Goal: Navigation & Orientation: Find specific page/section

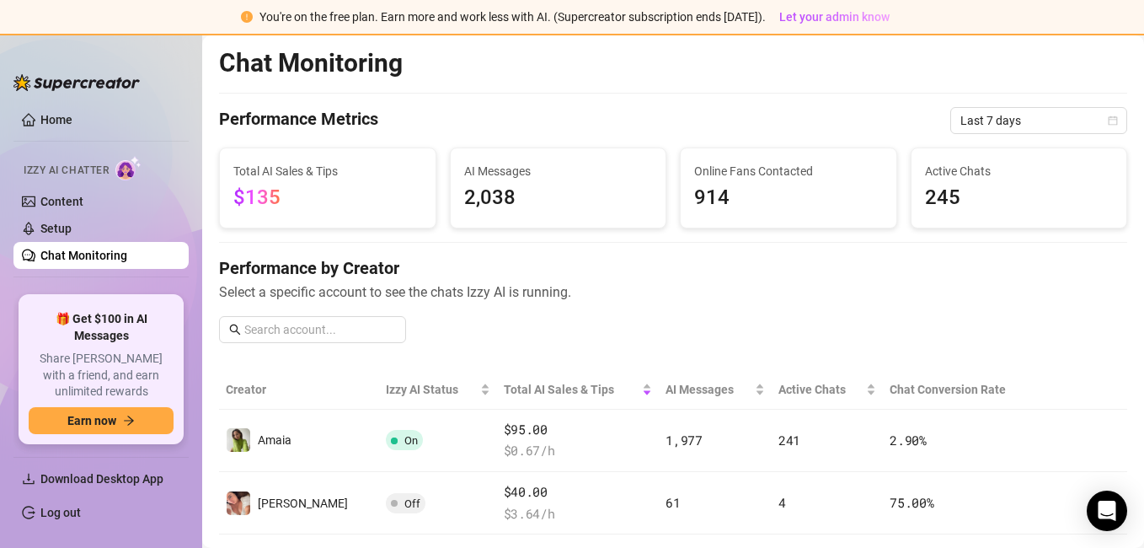
click at [342, 180] on div "Total AI Sales & Tips $135" at bounding box center [327, 188] width 189 height 52
click at [961, 129] on span "Last 7 days" at bounding box center [1039, 120] width 157 height 25
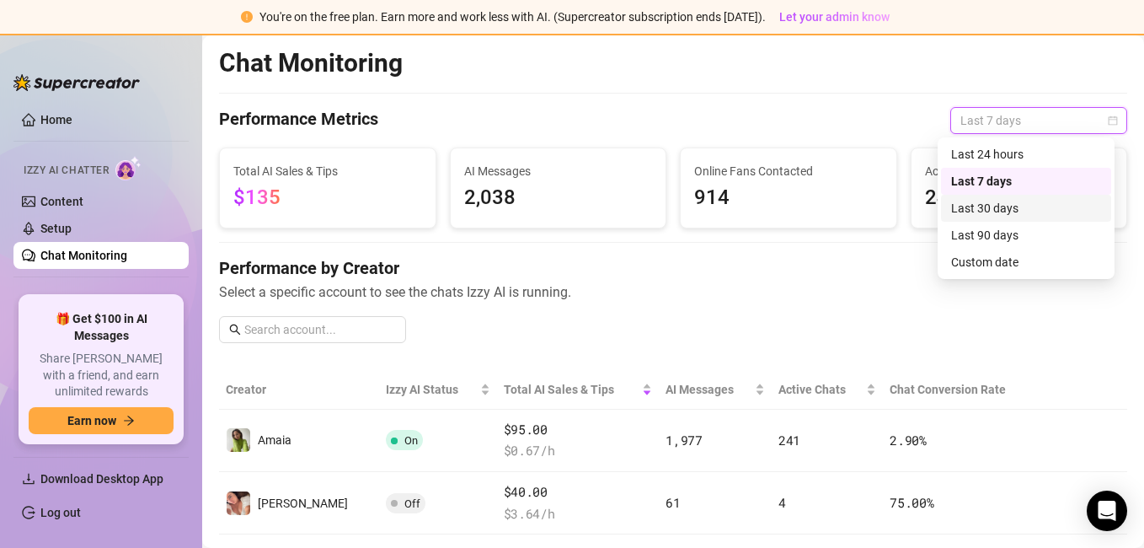
click at [969, 201] on div "Last 30 days" at bounding box center [1026, 208] width 150 height 19
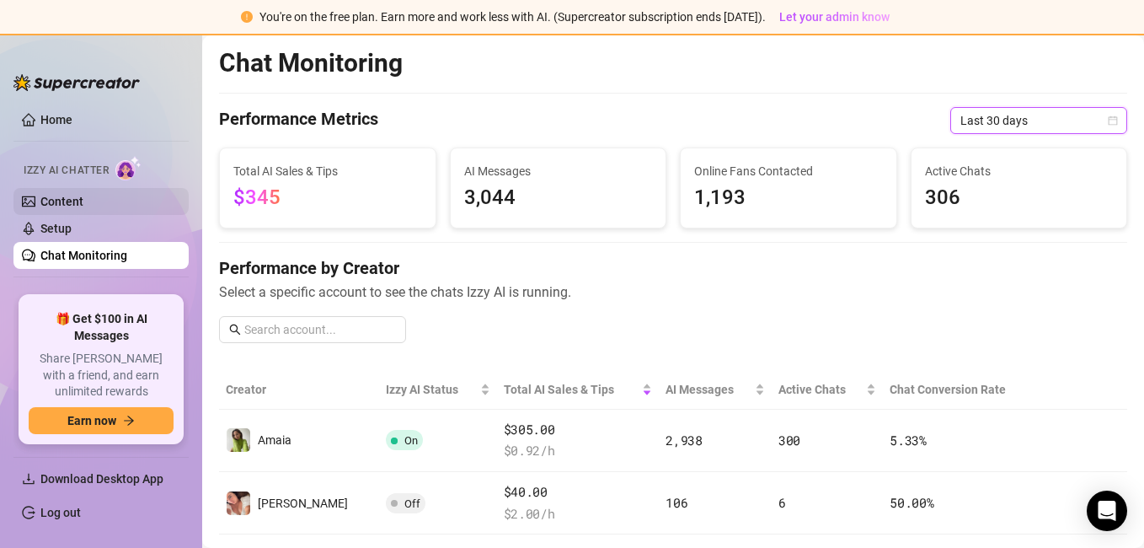
click at [83, 199] on link "Content" at bounding box center [61, 201] width 43 height 13
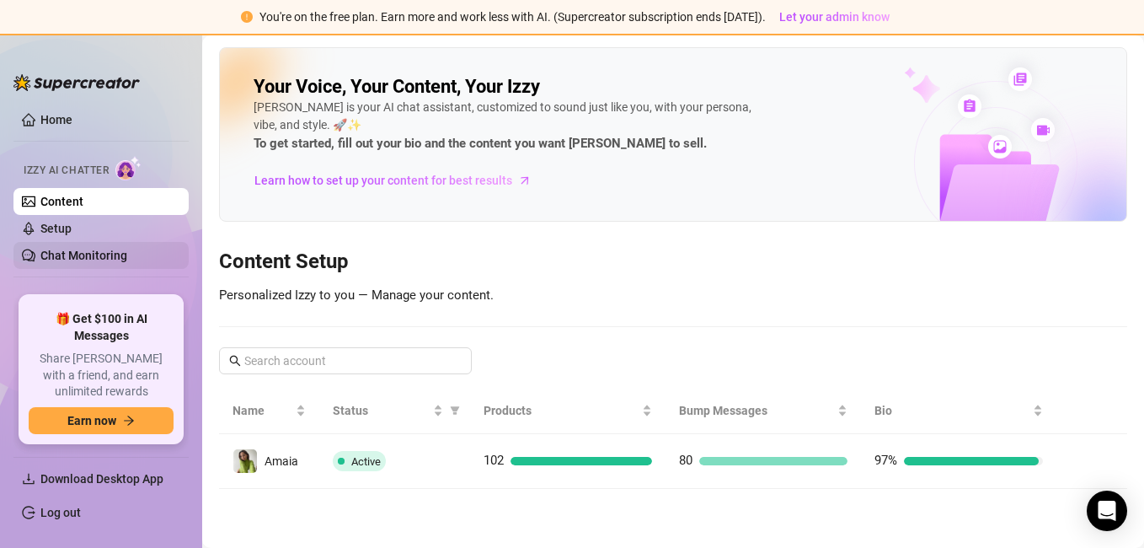
click at [127, 249] on link "Chat Monitoring" at bounding box center [83, 255] width 87 height 13
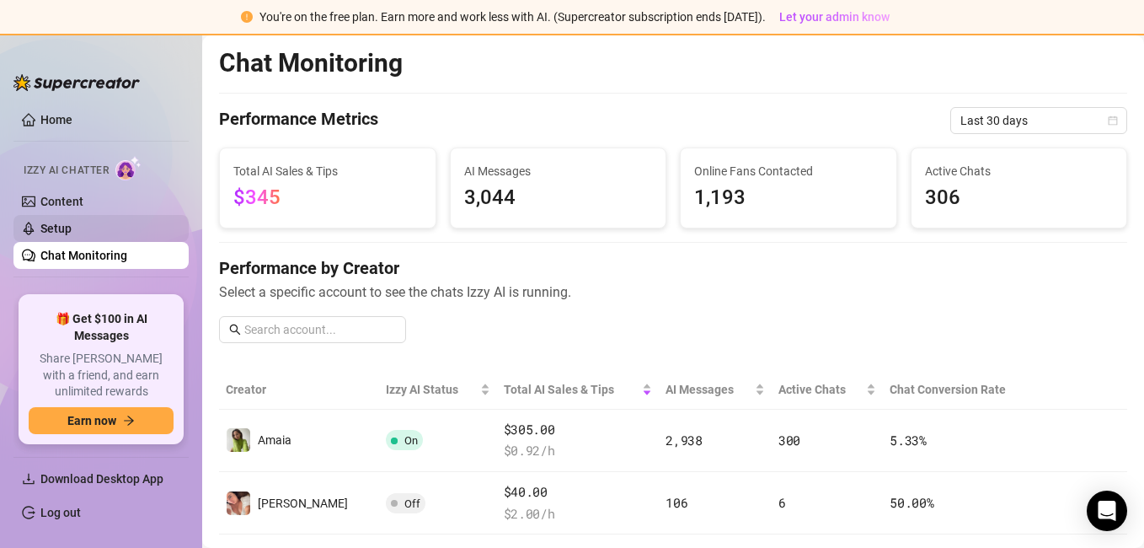
click at [72, 222] on link "Setup" at bounding box center [55, 228] width 31 height 13
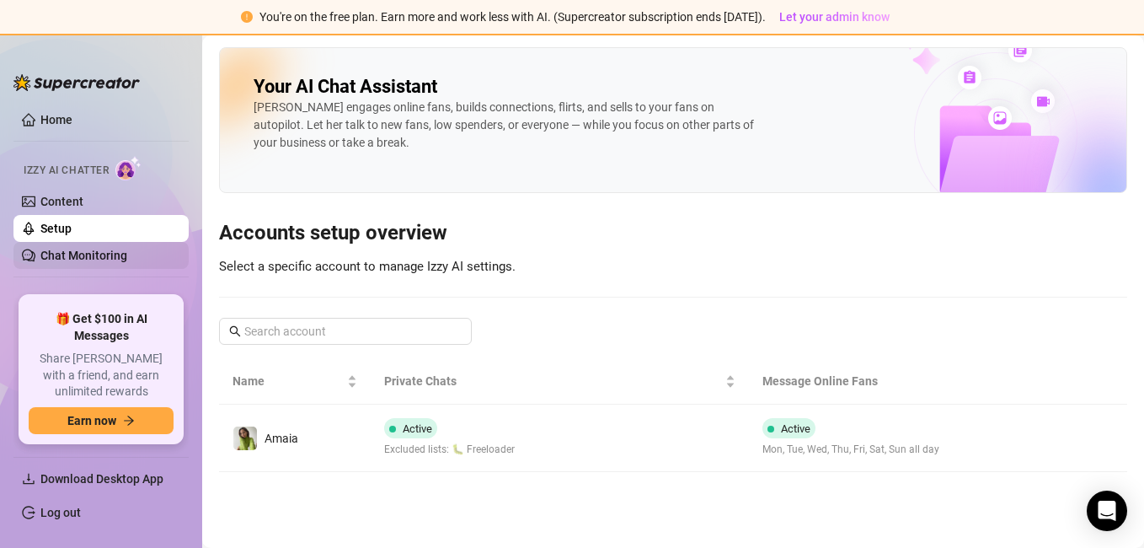
click at [124, 262] on link "Chat Monitoring" at bounding box center [83, 255] width 87 height 13
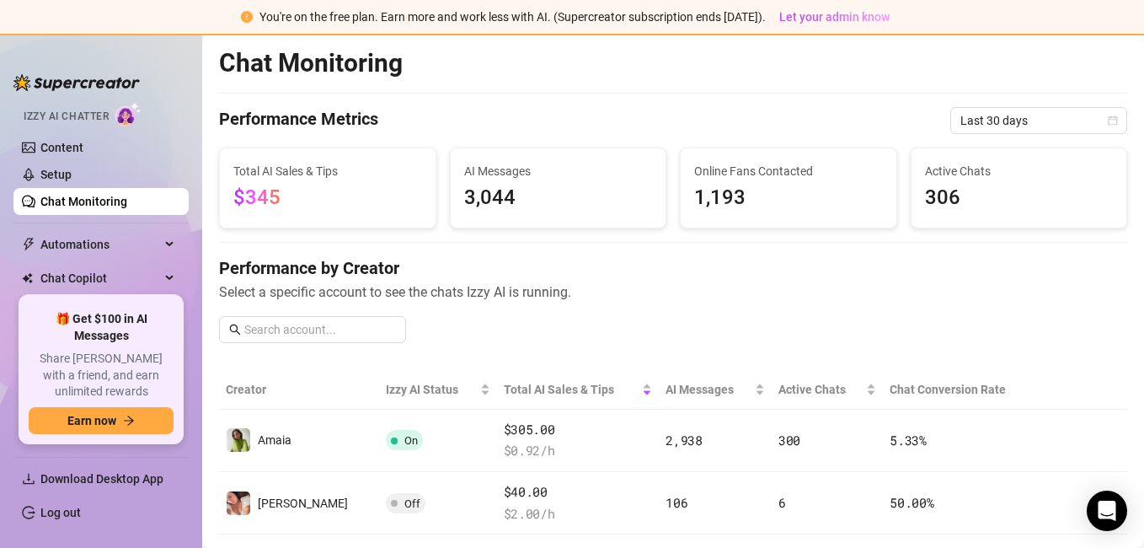
scroll to position [123, 0]
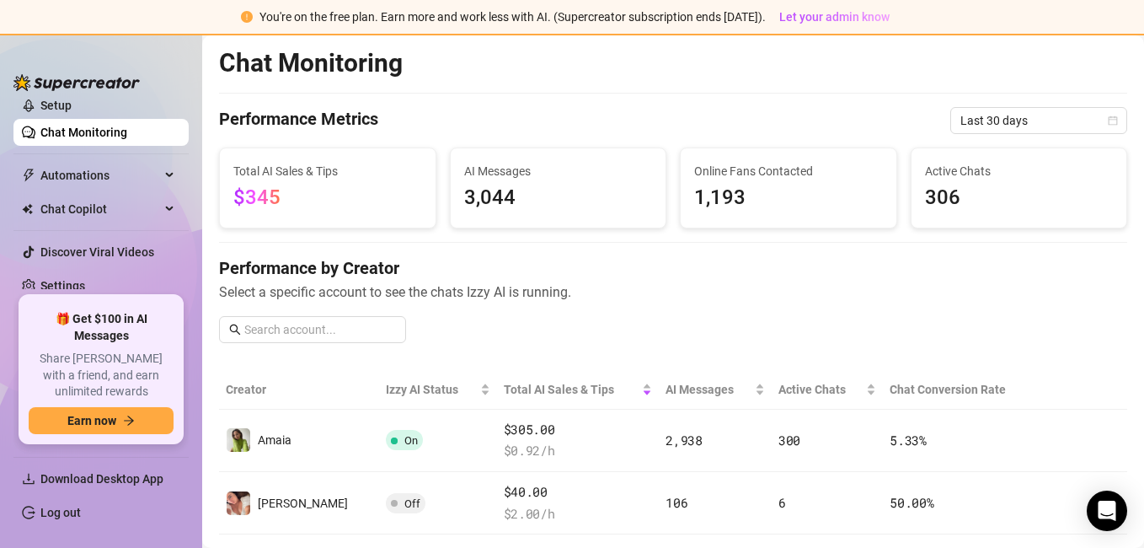
click at [197, 175] on aside "Home Izzy AI Chatter Content Setup Chat Monitoring Automations Chat Copilot Dis…" at bounding box center [101, 291] width 202 height 514
drag, startPoint x: 199, startPoint y: 142, endPoint x: 206, endPoint y: 119, distance: 24.5
click at [202, 120] on div "Home Izzy AI Chatter Content Setup Chat Monitoring Automations Chat Copilot Dis…" at bounding box center [572, 291] width 1144 height 512
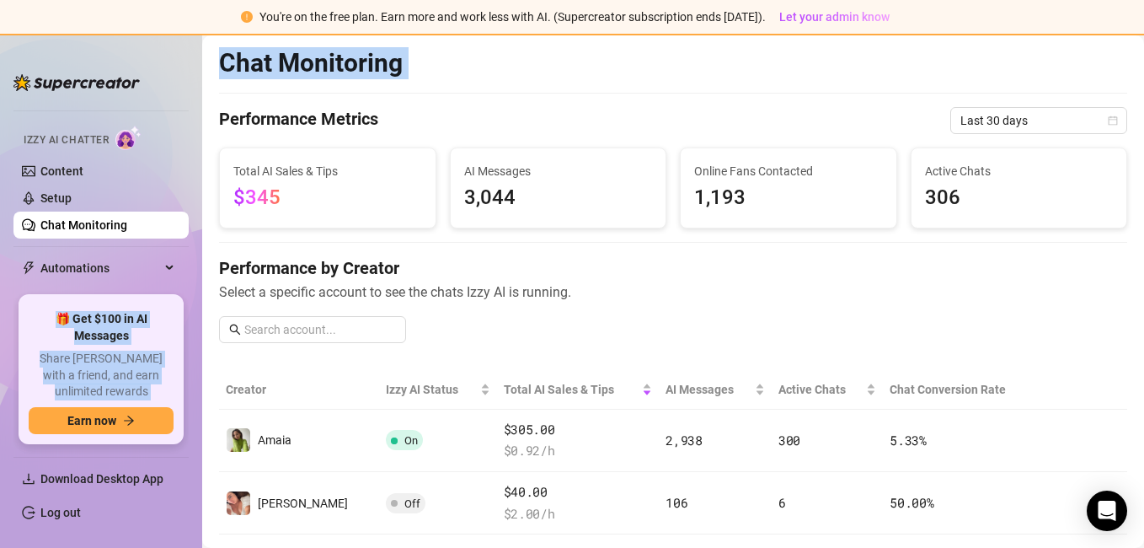
scroll to position [0, 0]
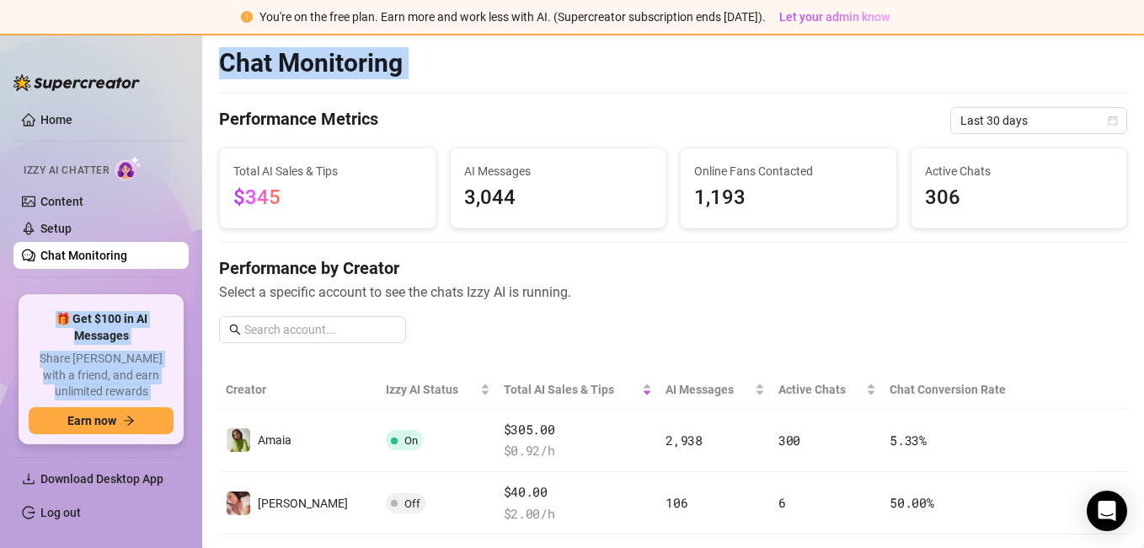
click at [224, 93] on div at bounding box center [673, 93] width 908 height 1
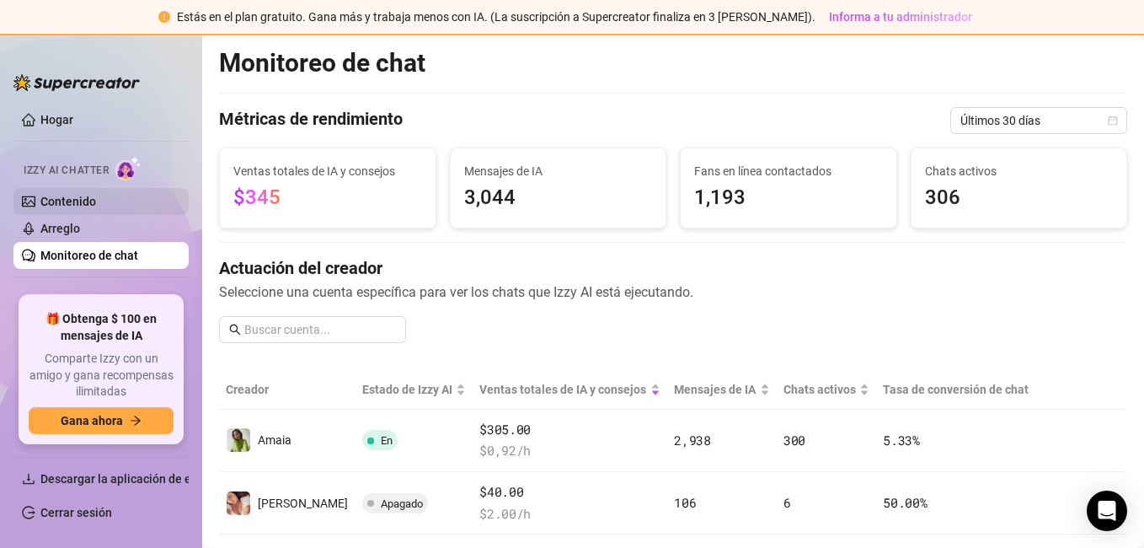
drag, startPoint x: 127, startPoint y: 188, endPoint x: 126, endPoint y: 198, distance: 10.3
click at [96, 195] on link "Contenido" at bounding box center [68, 201] width 56 height 13
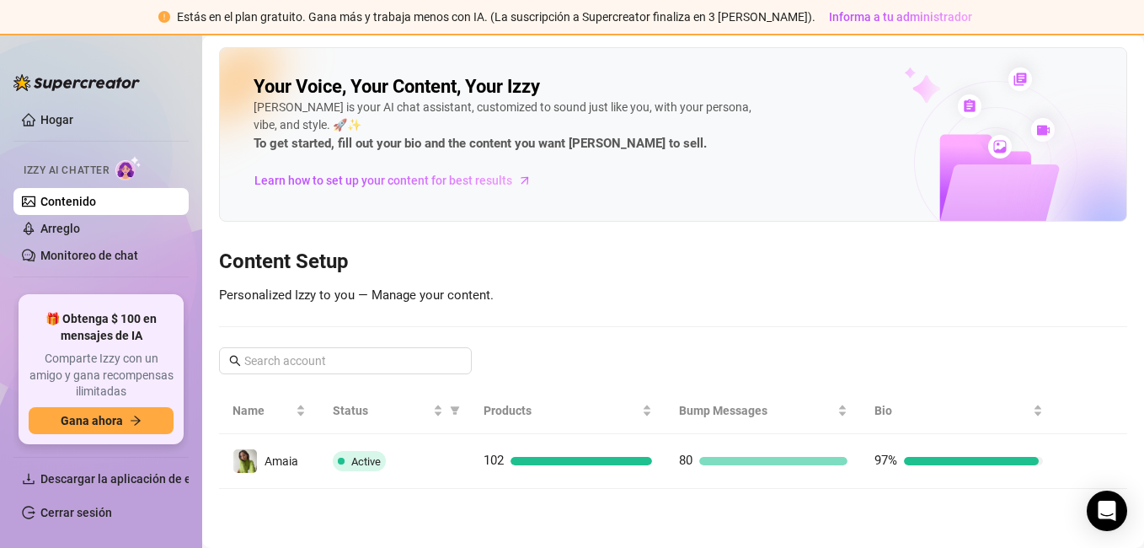
click at [96, 198] on link "Contenido" at bounding box center [68, 201] width 56 height 13
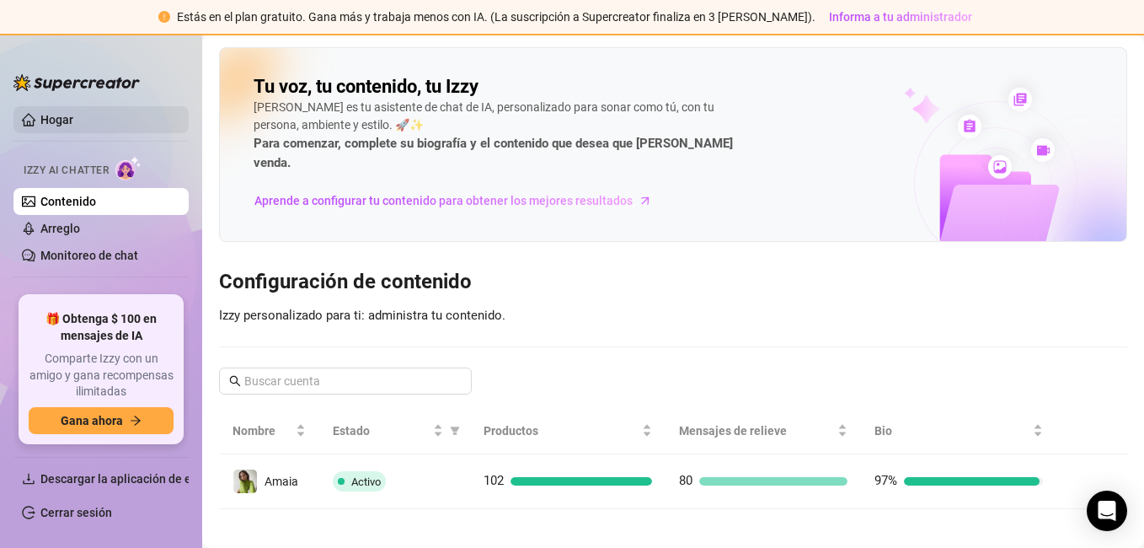
click at [73, 126] on link "Hogar" at bounding box center [56, 119] width 33 height 13
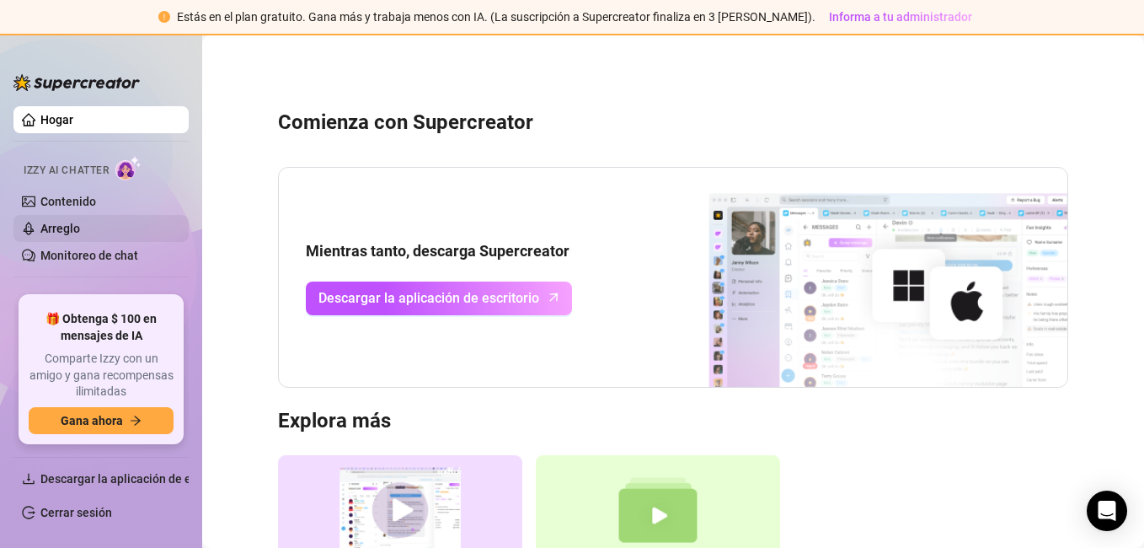
click at [80, 222] on link "Arreglo" at bounding box center [60, 228] width 40 height 13
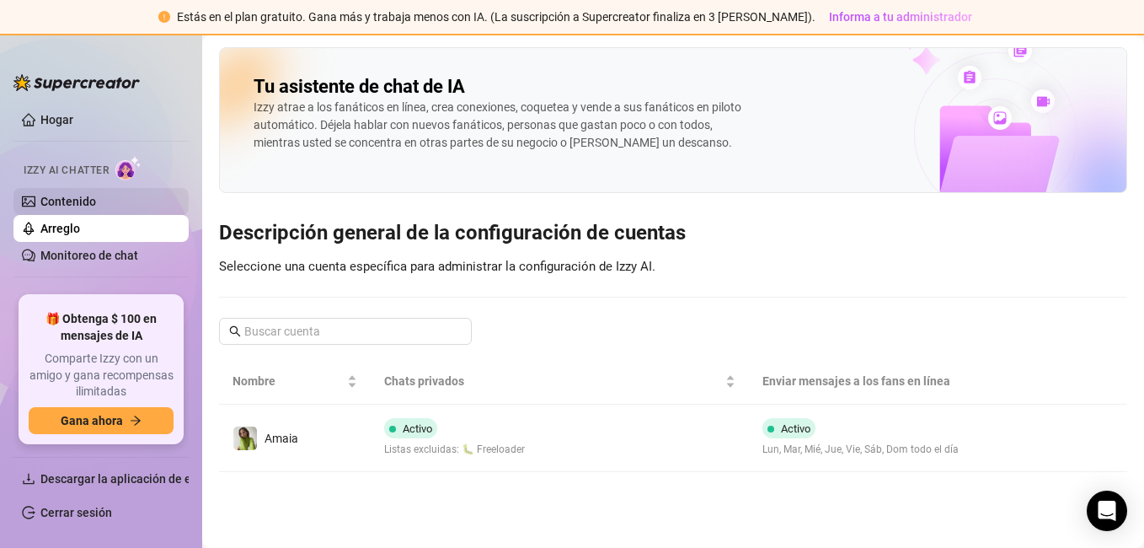
click at [96, 201] on link "Contenido" at bounding box center [68, 201] width 56 height 13
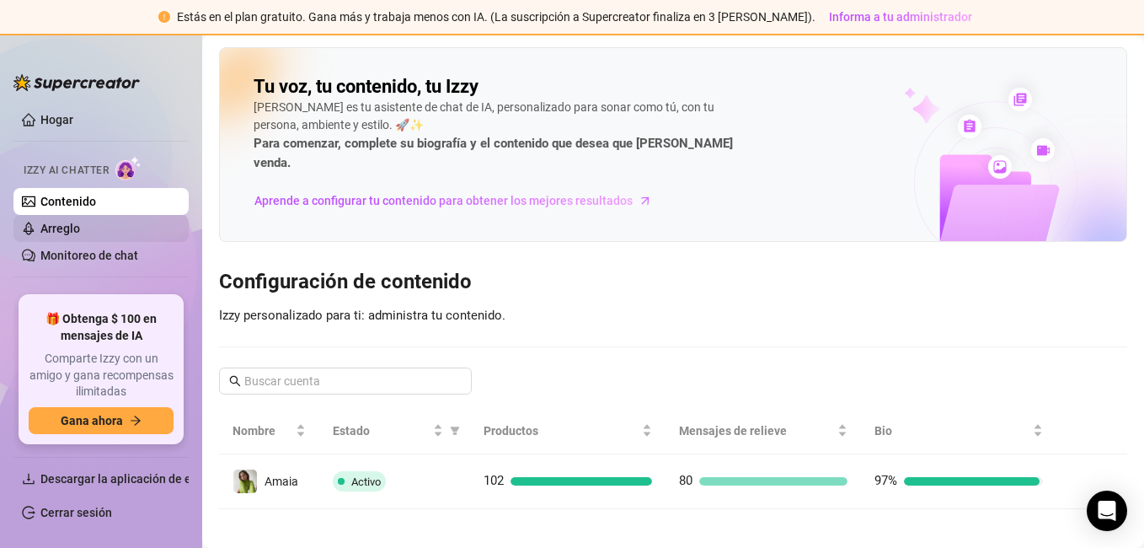
click at [80, 235] on link "Arreglo" at bounding box center [60, 228] width 40 height 13
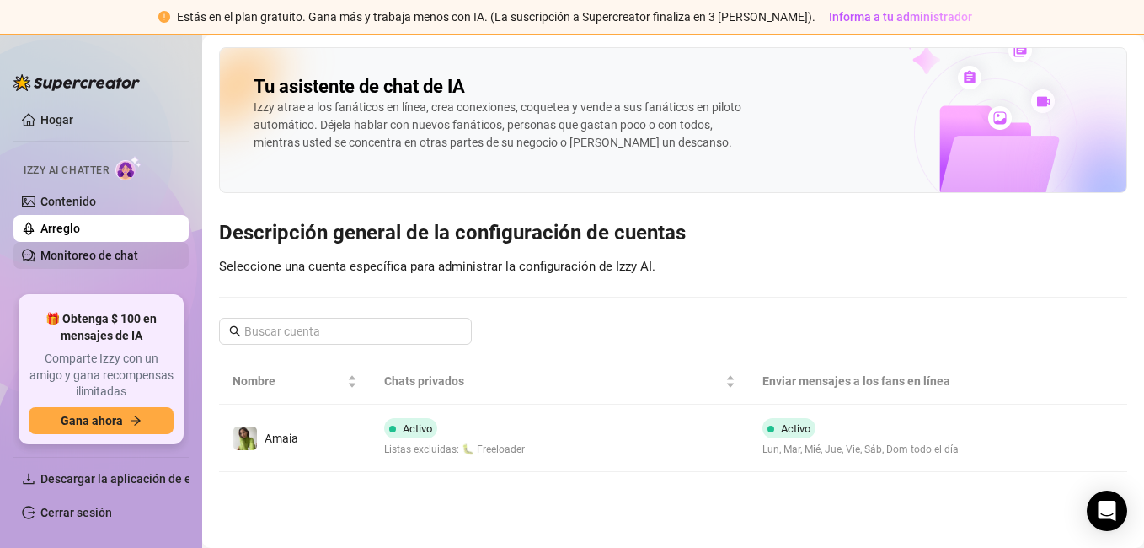
click at [138, 254] on link "Monitoreo de chat" at bounding box center [89, 255] width 98 height 13
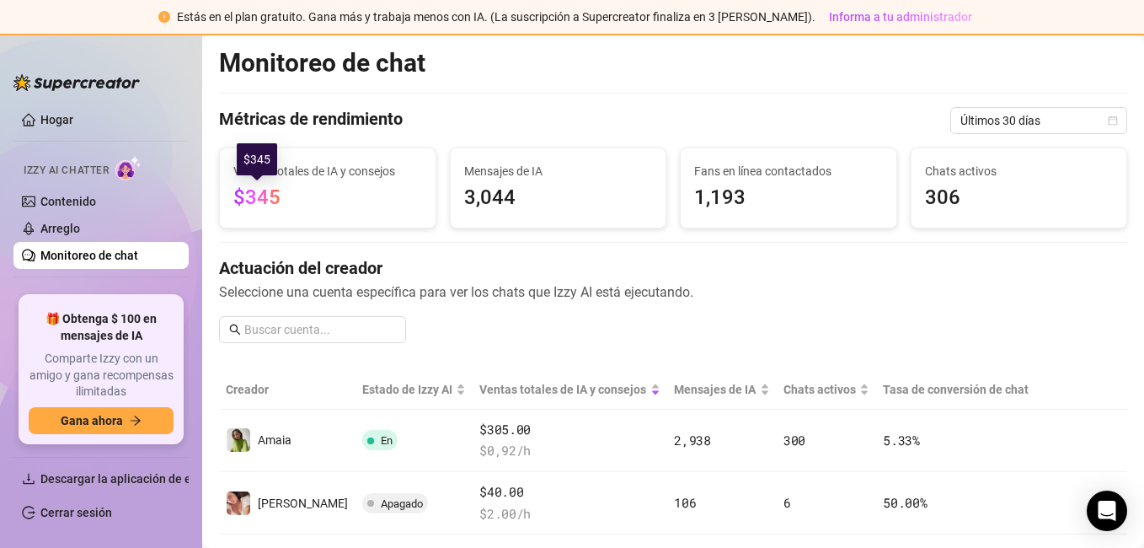
click at [269, 193] on span "$345" at bounding box center [256, 197] width 47 height 24
click at [345, 219] on div "Ventas totales de IA y consejos $345" at bounding box center [328, 187] width 216 height 79
